Goal: Task Accomplishment & Management: Use online tool/utility

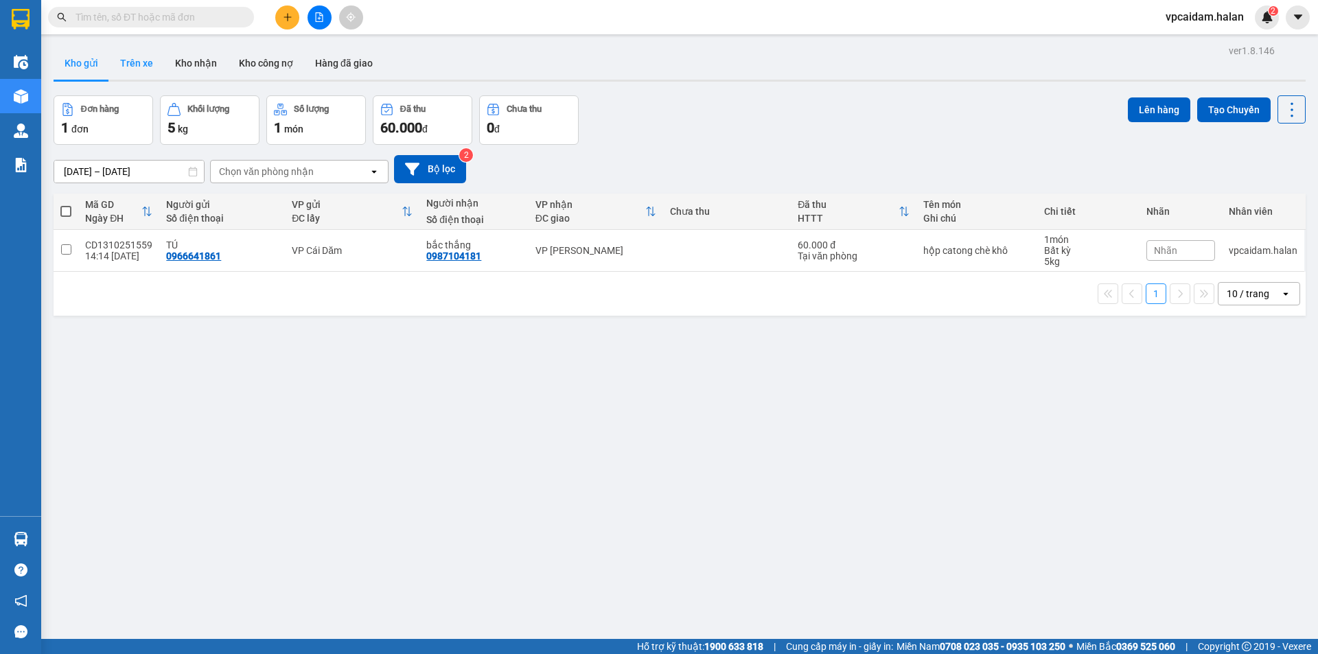
click at [132, 56] on button "Trên xe" at bounding box center [136, 63] width 55 height 33
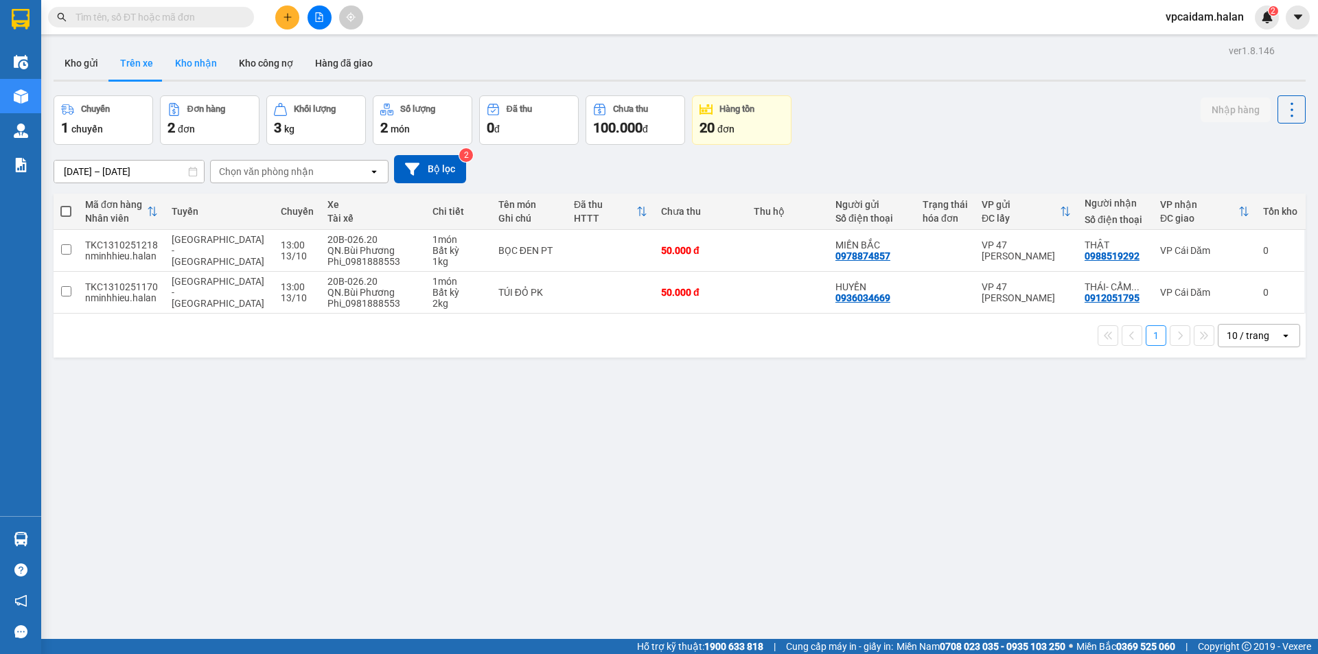
click at [178, 56] on button "Kho nhận" at bounding box center [196, 63] width 64 height 33
type input "[DATE] – [DATE]"
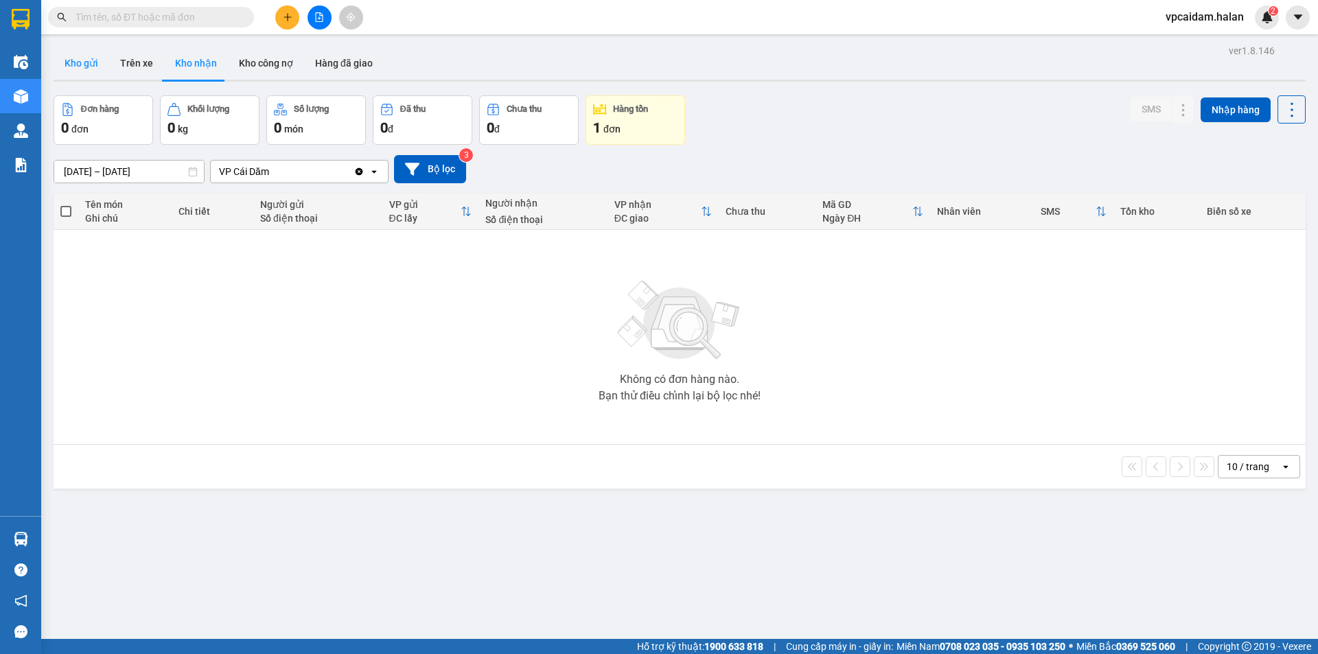
click at [104, 62] on button "Kho gửi" at bounding box center [82, 63] width 56 height 33
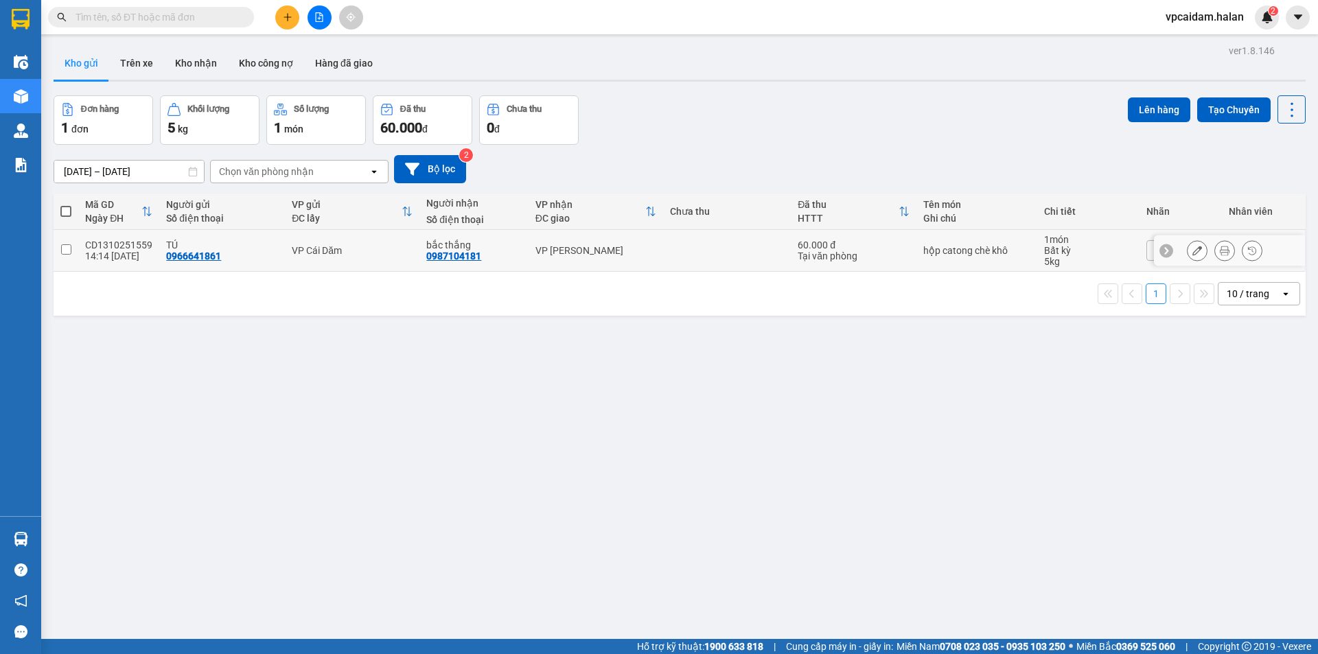
click at [70, 247] on input "checkbox" at bounding box center [66, 249] width 10 height 10
checkbox input "true"
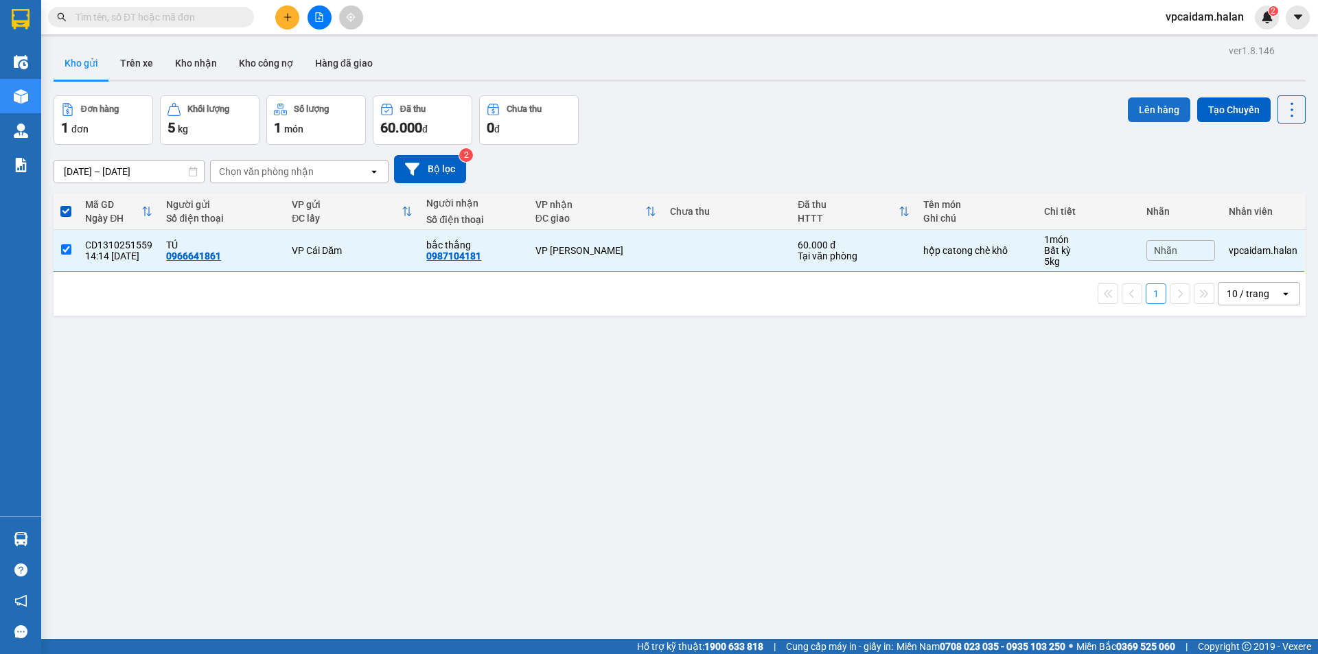
click at [637, 126] on div "Lên hàng Tạo Chuyến" at bounding box center [1217, 119] width 178 height 49
click at [637, 109] on button "Lên hàng" at bounding box center [1159, 109] width 62 height 25
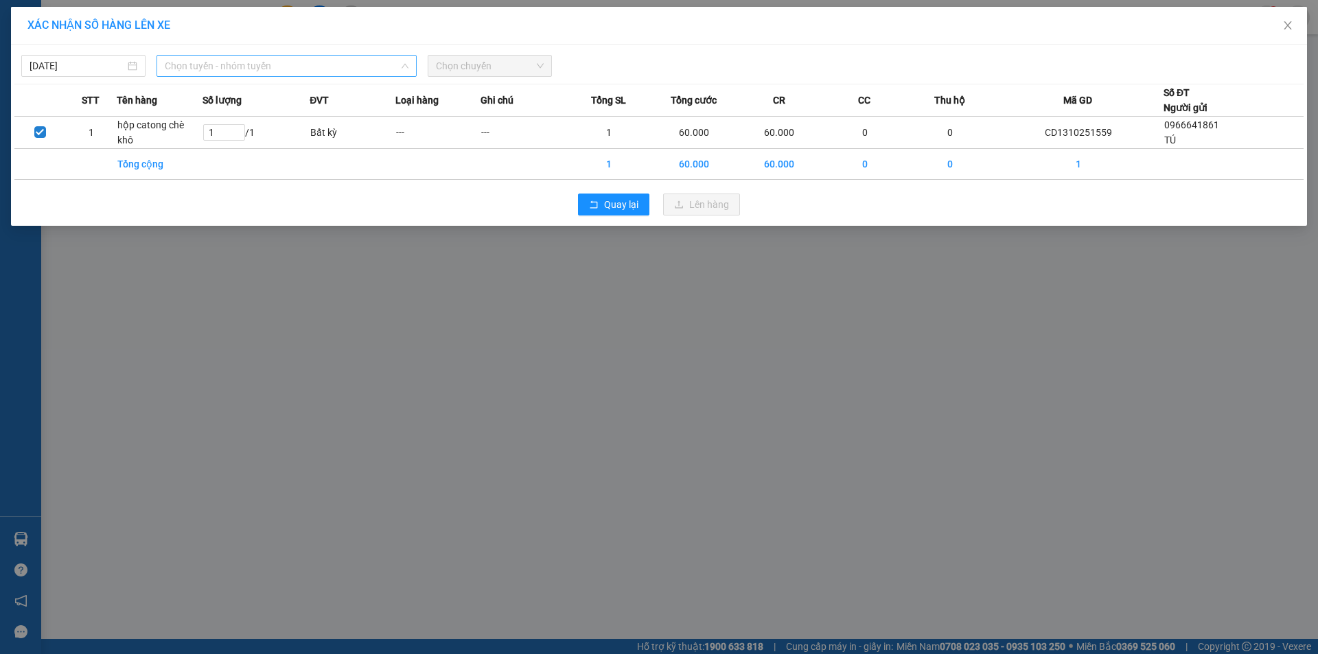
click at [346, 70] on span "Chọn tuyến - nhóm tuyến" at bounding box center [287, 66] width 244 height 21
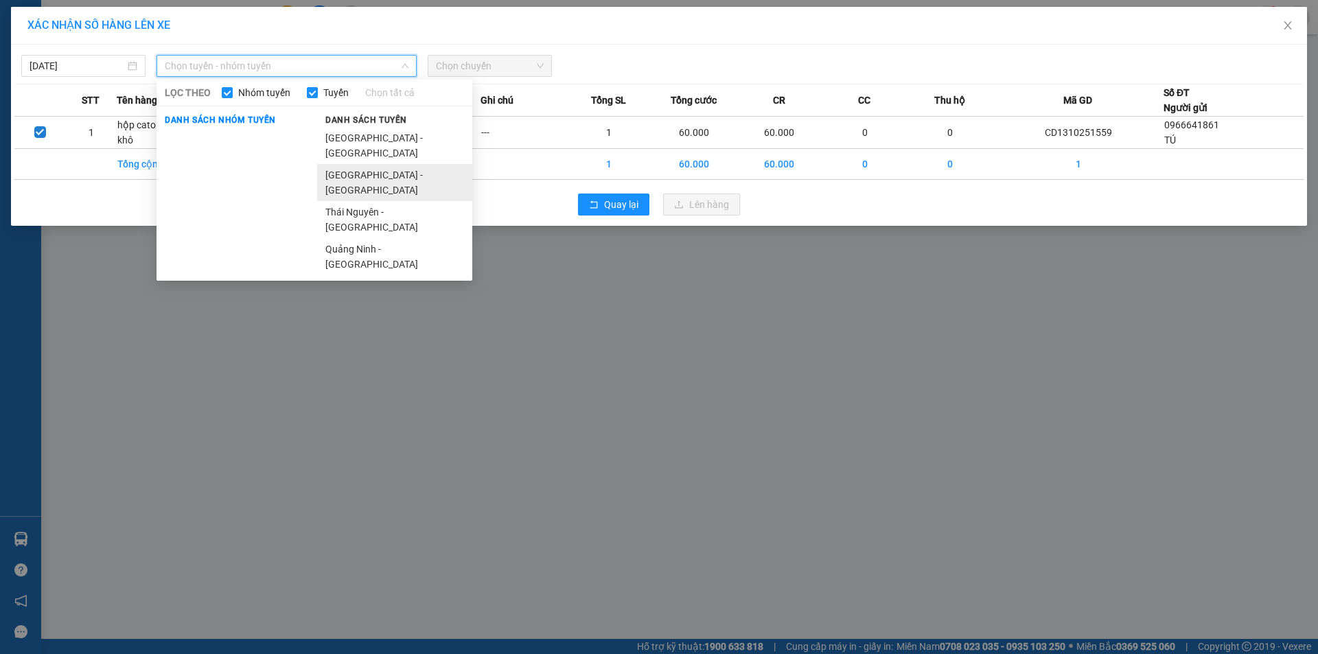
drag, startPoint x: 397, startPoint y: 159, endPoint x: 558, endPoint y: 82, distance: 178.1
click at [399, 164] on li "[GEOGRAPHIC_DATA] - [GEOGRAPHIC_DATA]" at bounding box center [394, 182] width 155 height 37
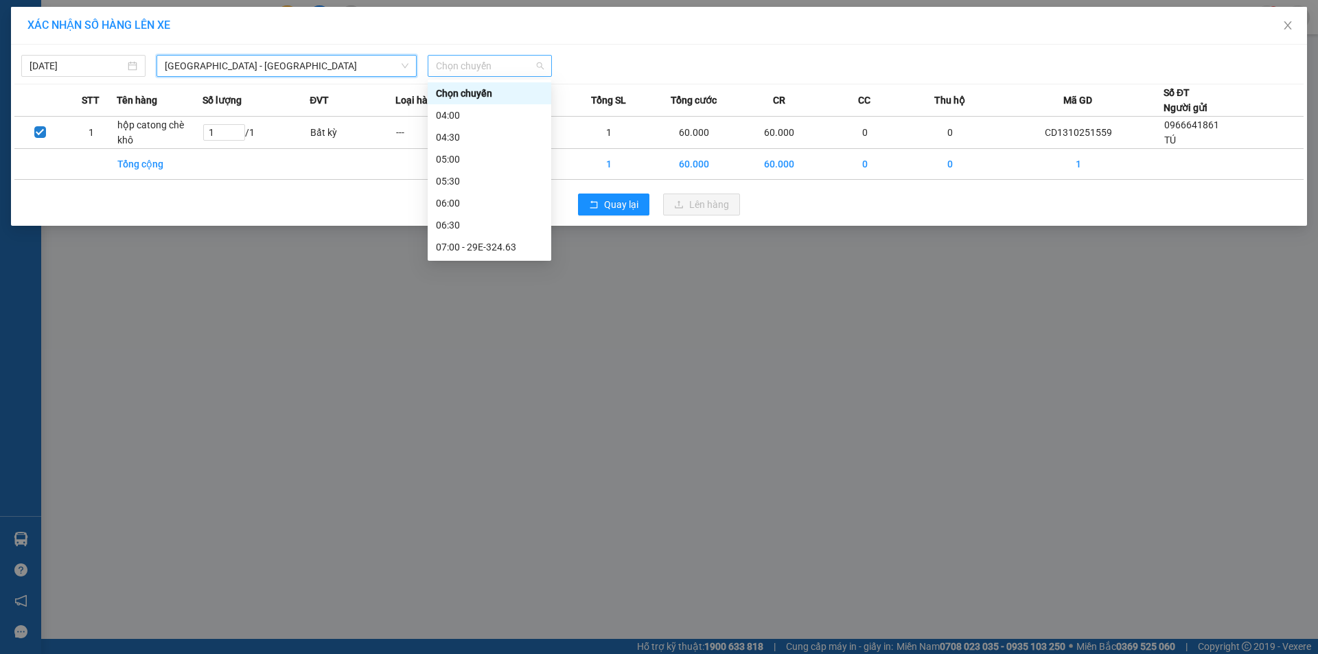
click at [533, 65] on span "Chọn chuyến" at bounding box center [490, 66] width 108 height 21
click at [472, 119] on div "16:00" at bounding box center [489, 115] width 107 height 15
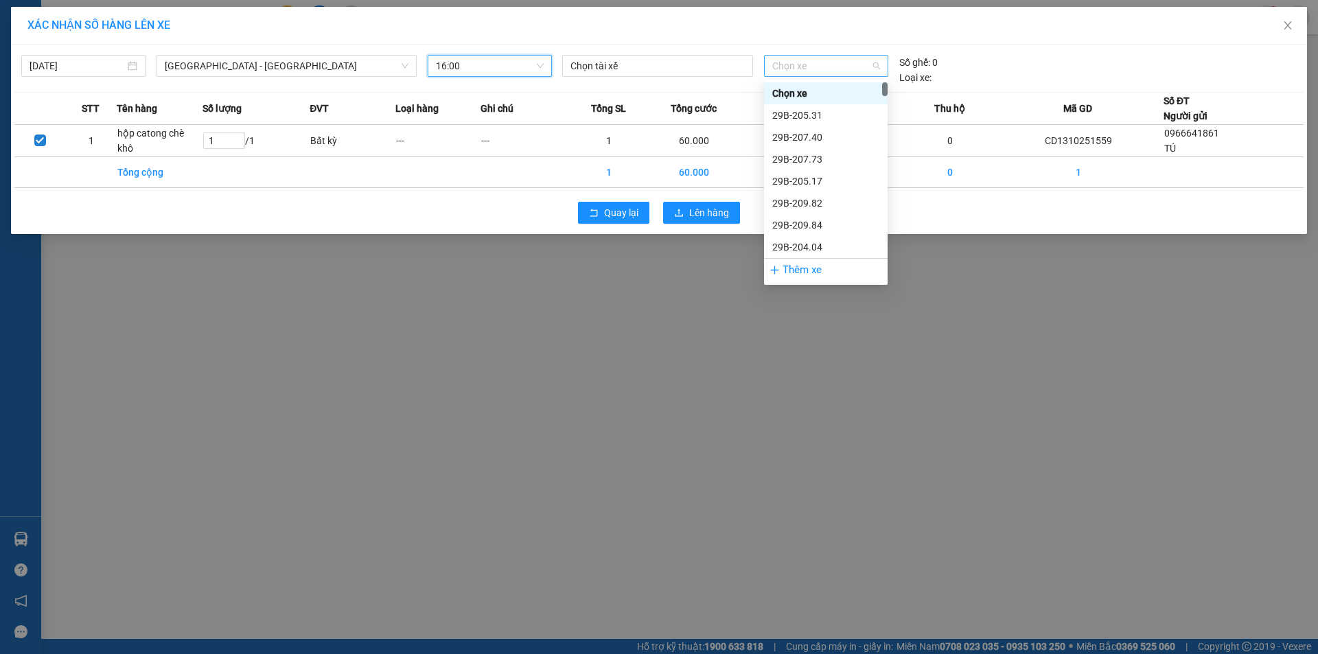
click at [637, 69] on span "Chọn xe" at bounding box center [825, 66] width 107 height 21
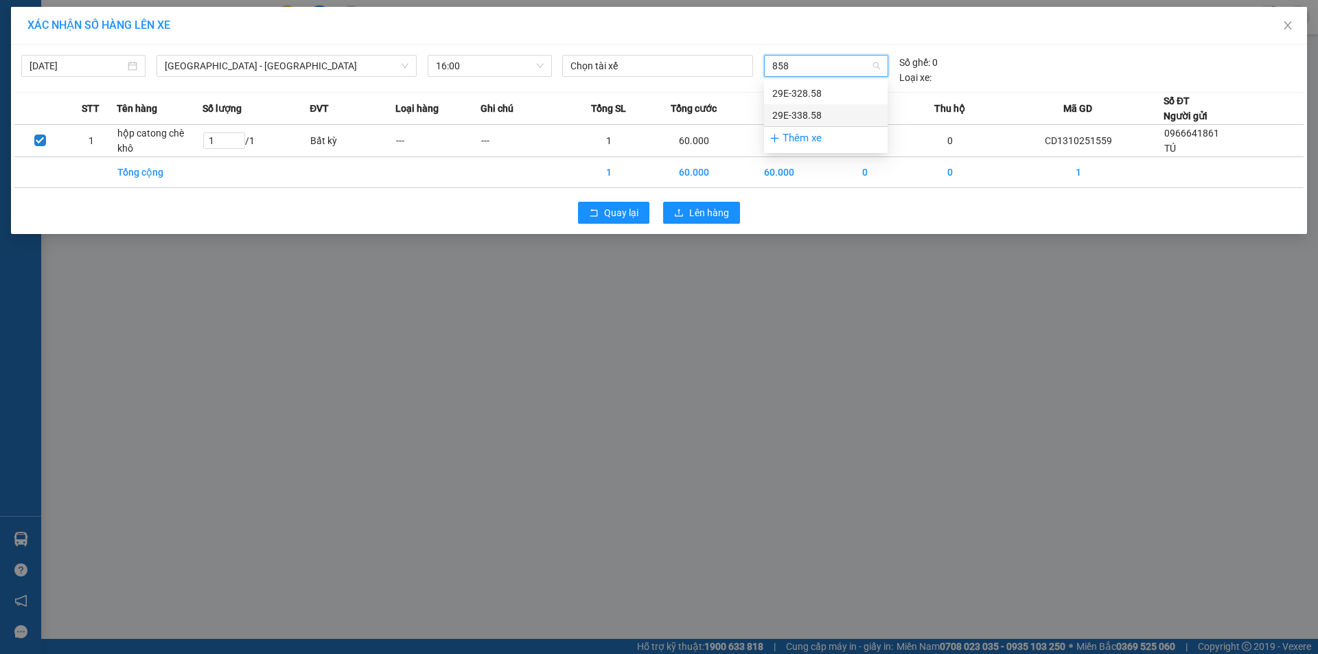
type input "858"
click at [637, 58] on span "Chọn xe" at bounding box center [825, 66] width 107 height 21
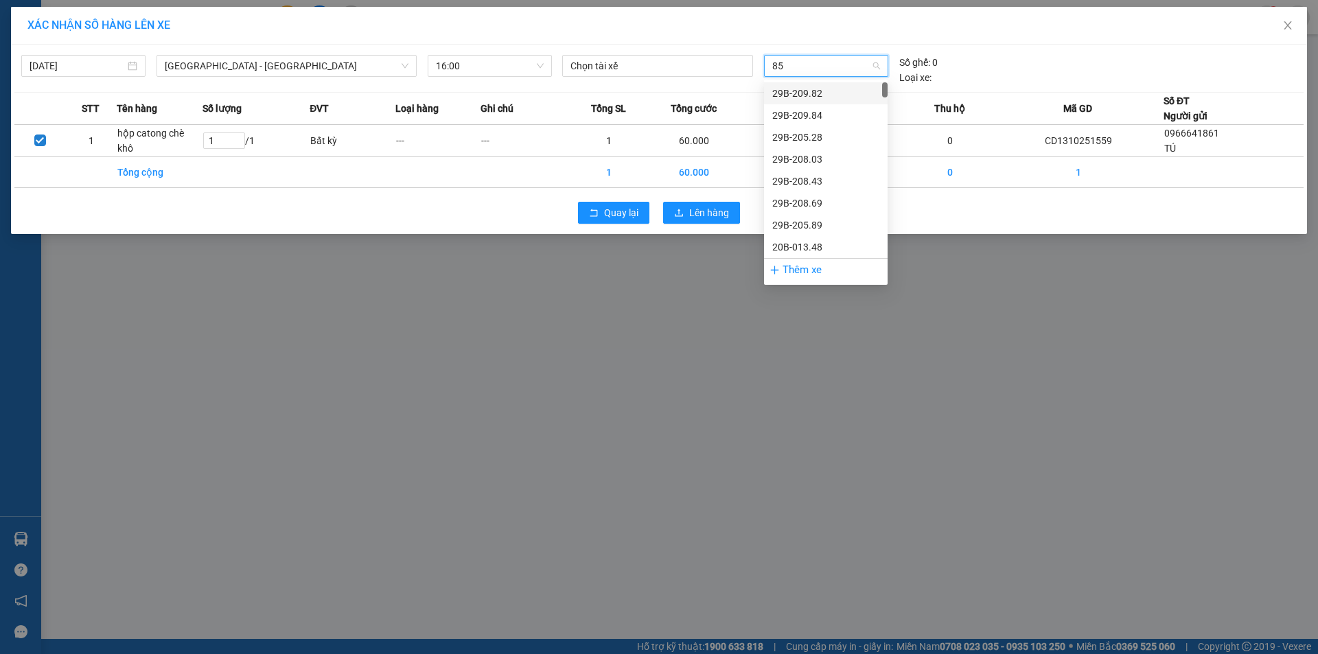
type input "858"
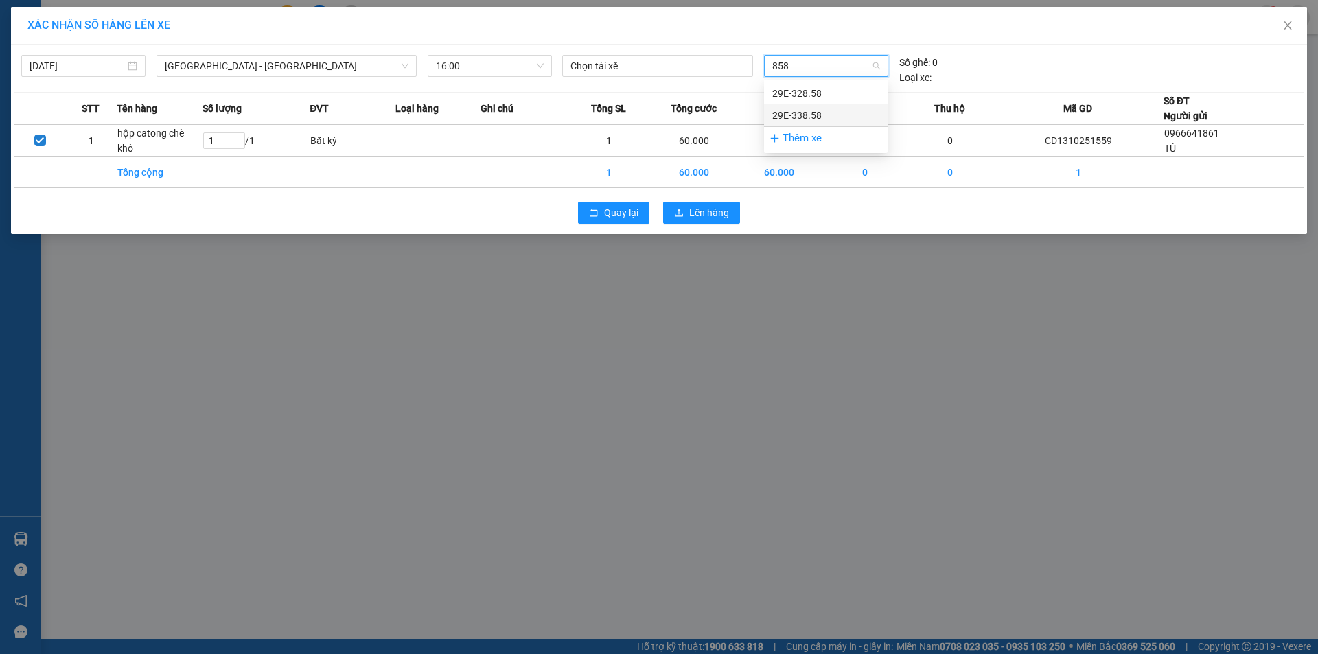
click at [637, 118] on div "29E-338.58" at bounding box center [825, 115] width 107 height 15
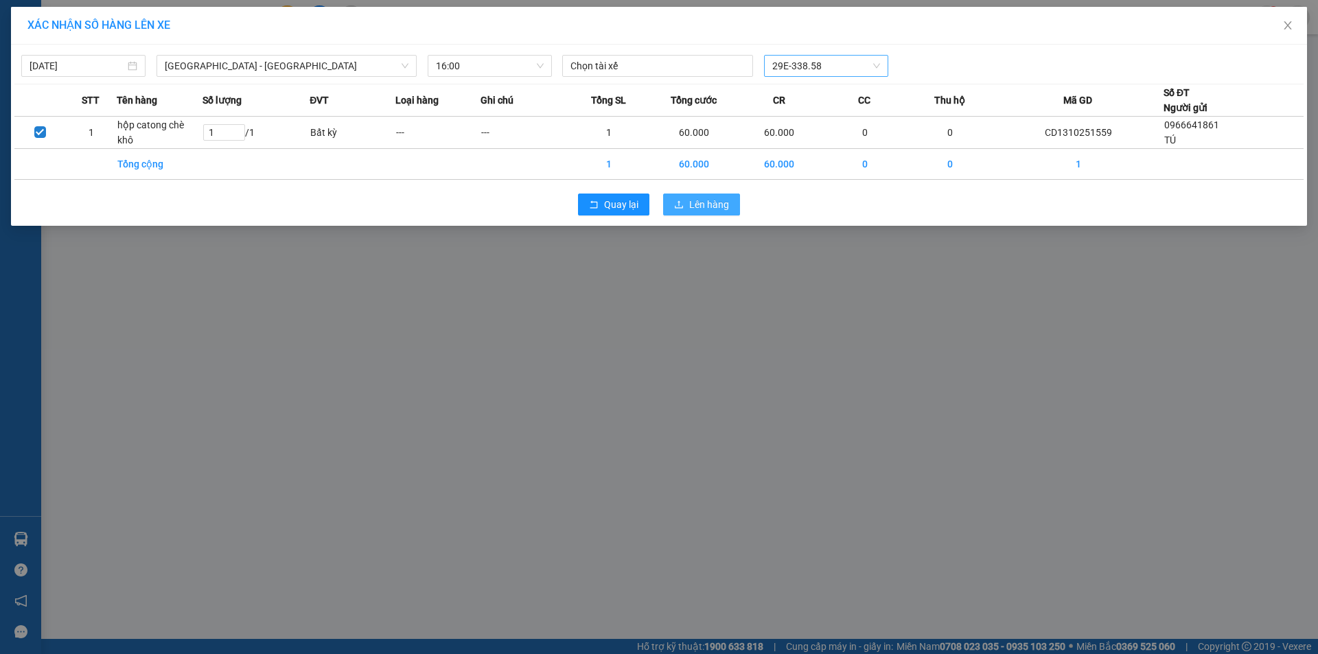
click at [637, 205] on span "Lên hàng" at bounding box center [709, 204] width 40 height 15
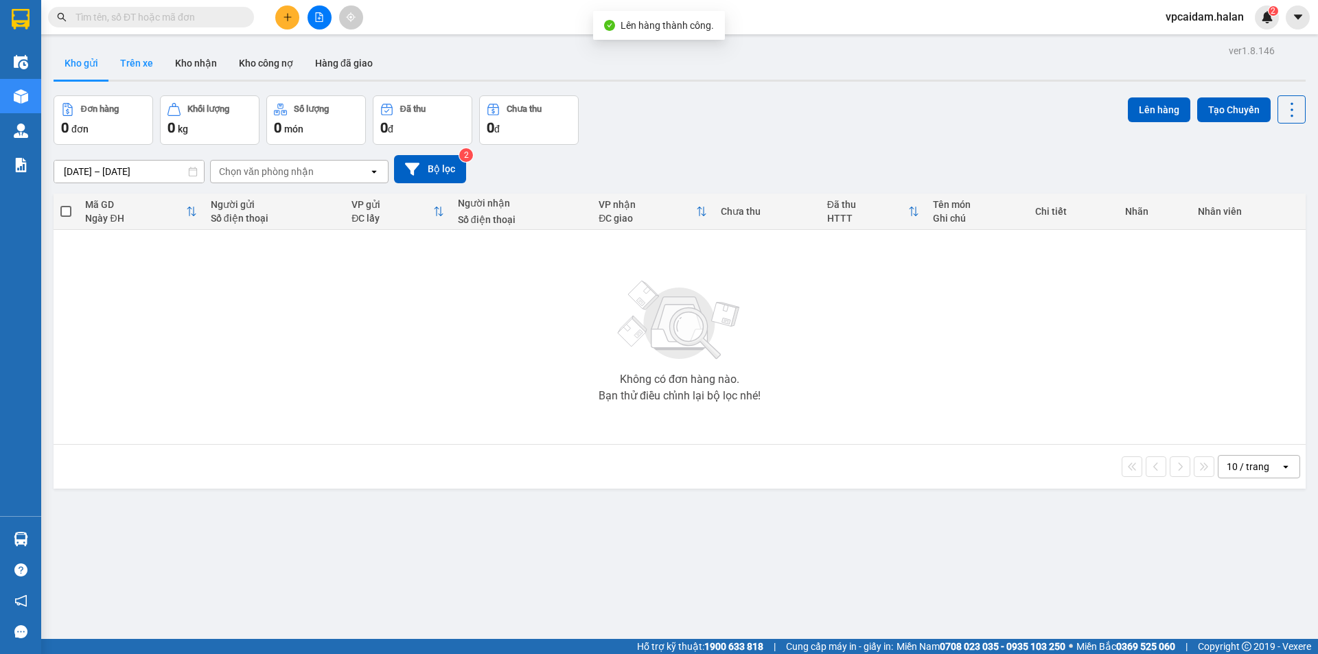
click at [141, 73] on button "Trên xe" at bounding box center [136, 63] width 55 height 33
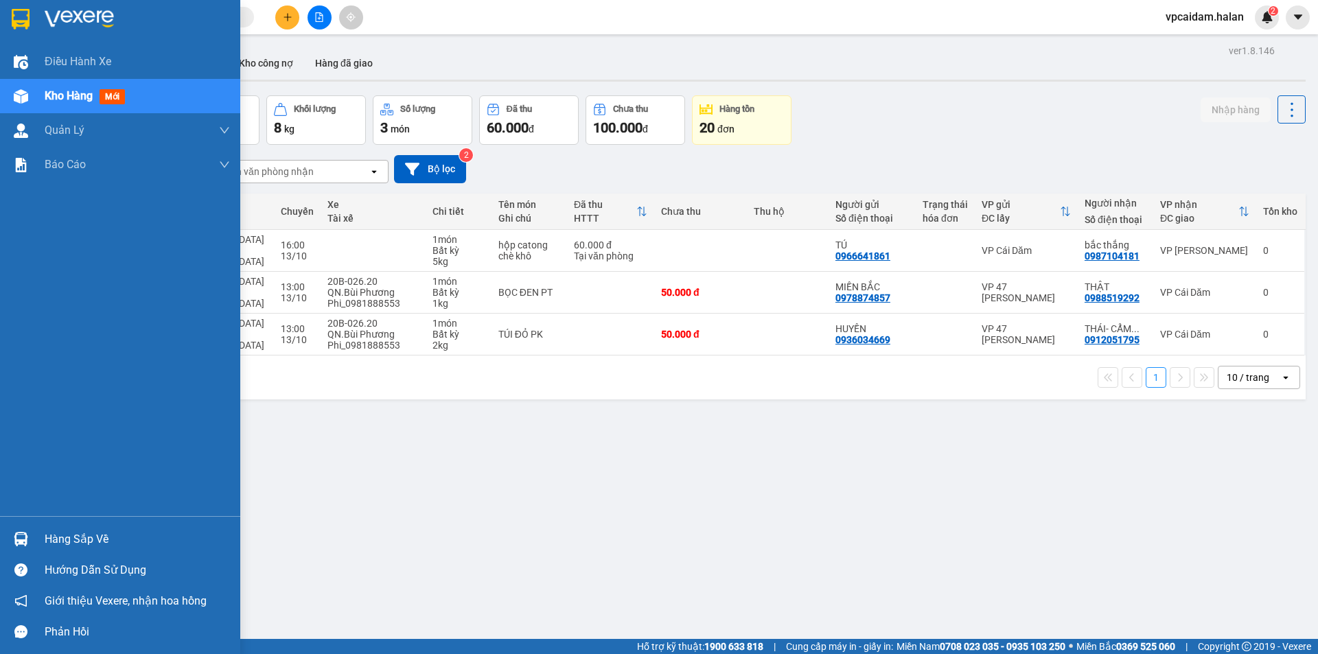
click at [28, 419] on div at bounding box center [21, 539] width 24 height 24
